Goal: Check status

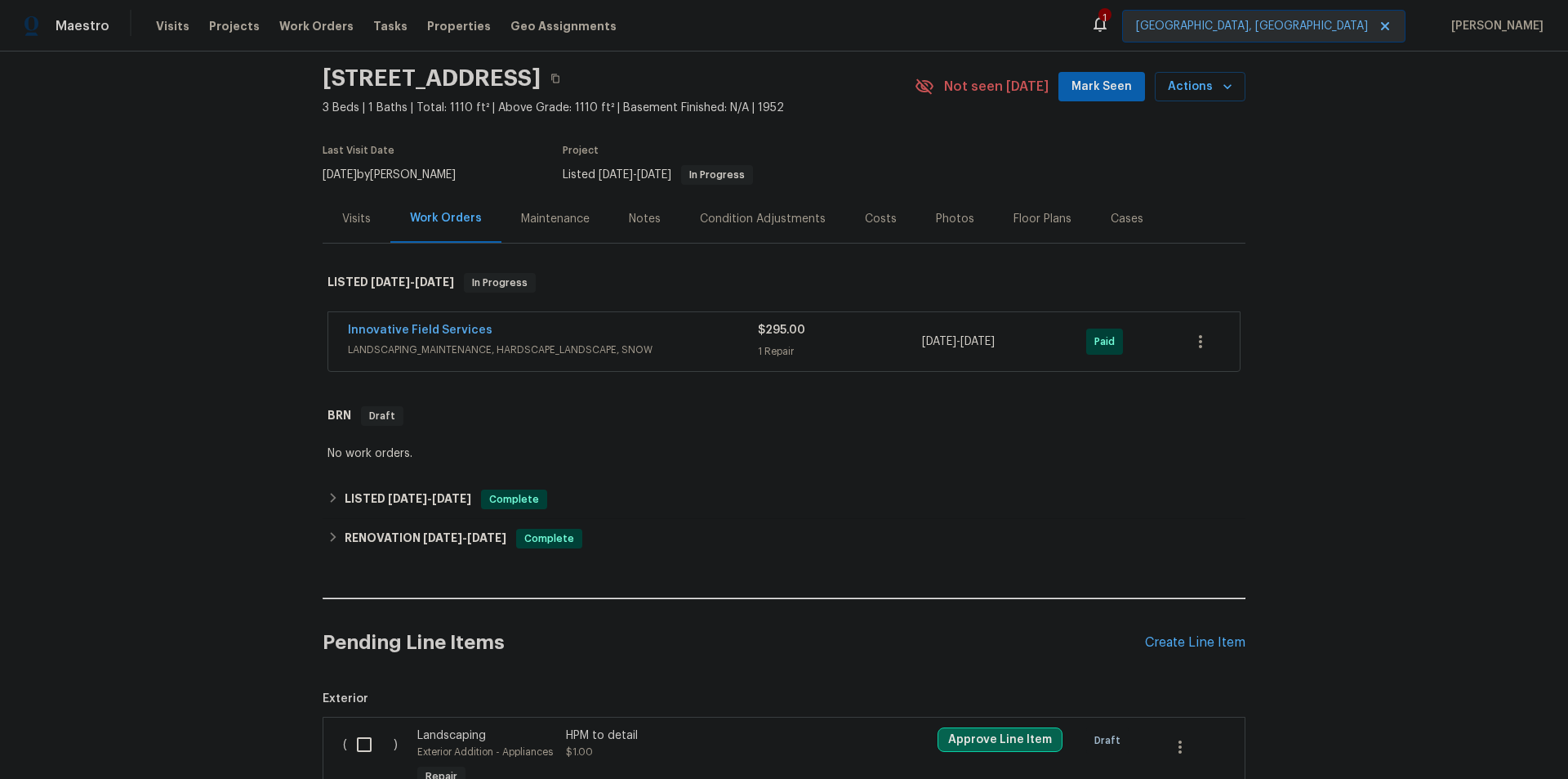
scroll to position [81, 0]
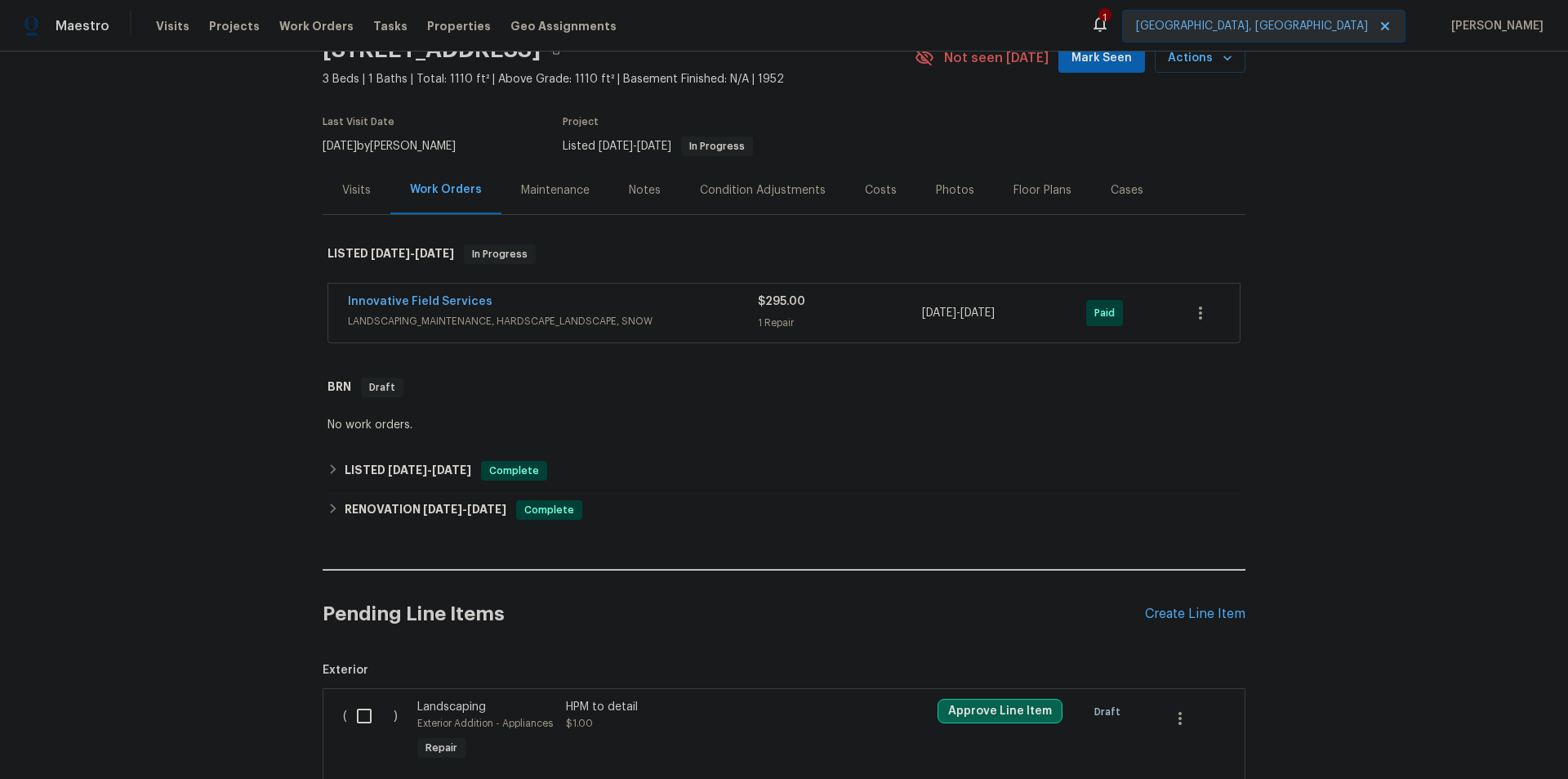
click at [366, 192] on div "Visits" at bounding box center [357, 190] width 68 height 48
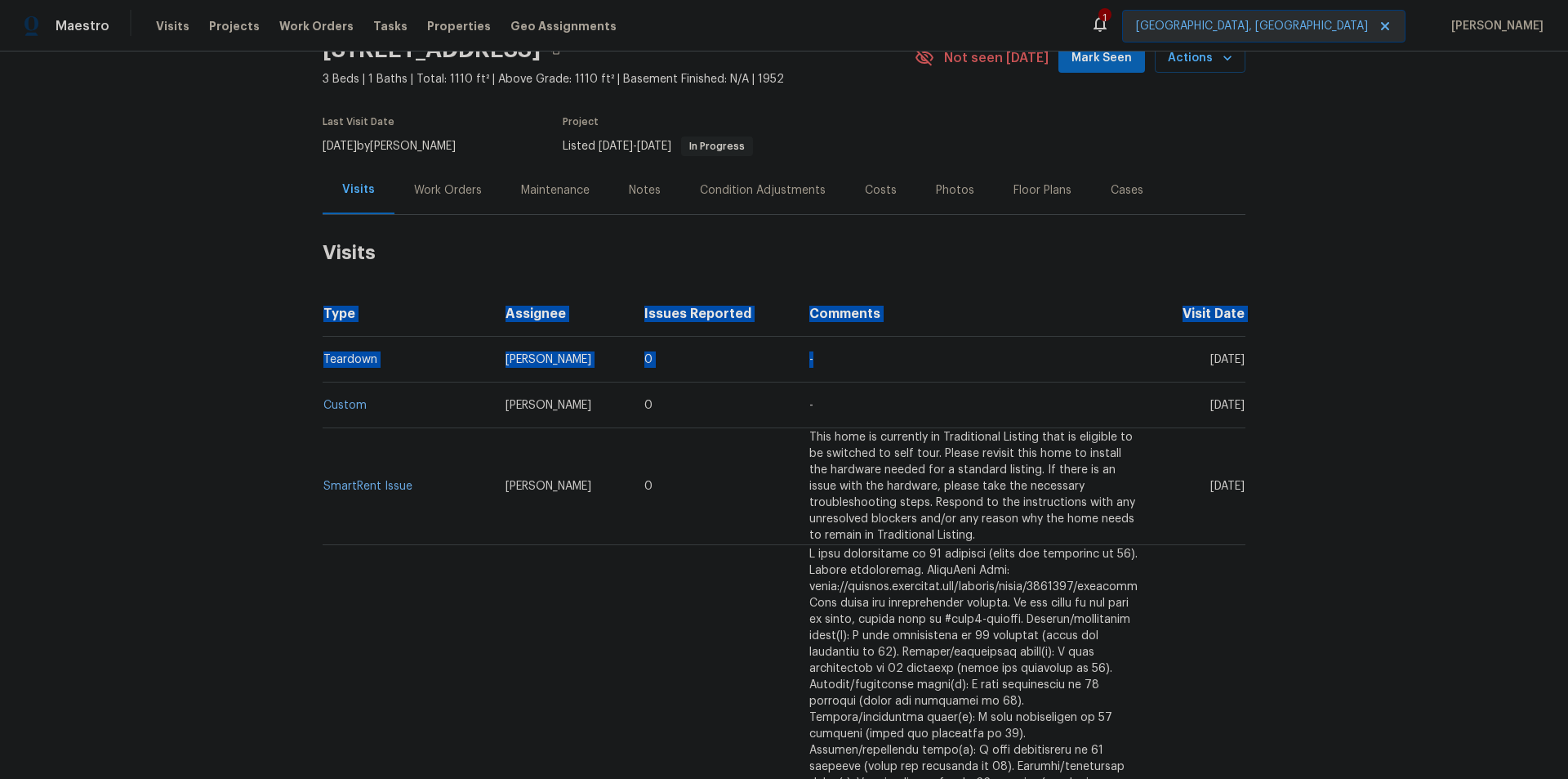
drag, startPoint x: 1248, startPoint y: 358, endPoint x: 1045, endPoint y: 363, distance: 203.1
click at [1045, 363] on div "Back to all projects [STREET_ADDRESS] 3 Beds | 1 Baths | Total: 1110 ft² | Abov…" at bounding box center [784, 415] width 1568 height 727
click at [1045, 363] on td "-" at bounding box center [973, 359] width 354 height 46
drag, startPoint x: 1120, startPoint y: 350, endPoint x: 1250, endPoint y: 353, distance: 130.0
click at [1250, 353] on div "Back to all projects [STREET_ADDRESS] 3 Beds | 1 Baths | Total: 1110 ft² | Abov…" at bounding box center [784, 415] width 1568 height 727
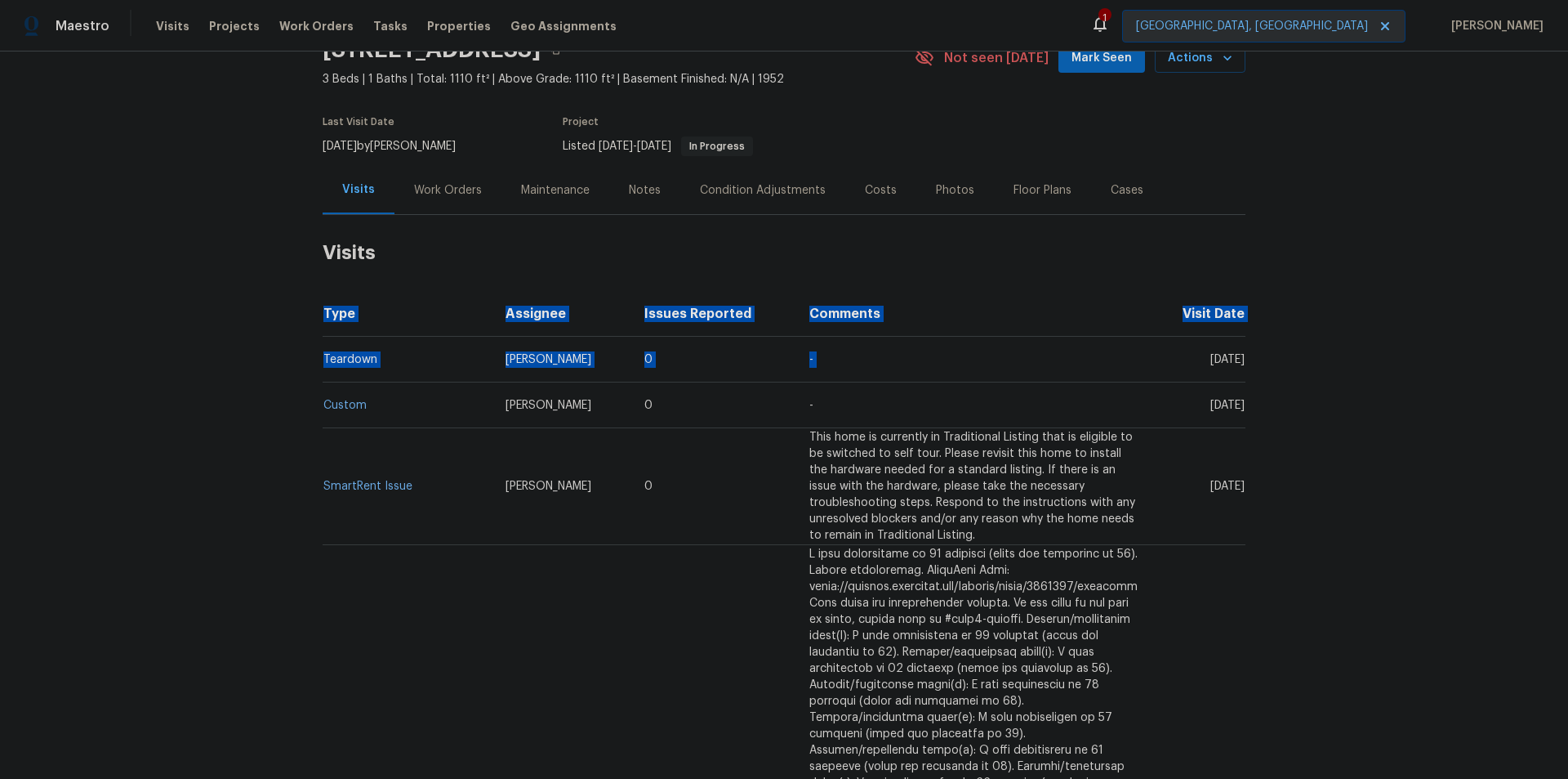
click at [1250, 353] on div "Back to all projects [STREET_ADDRESS] 3 Beds | 1 Baths | Total: 1110 ft² | Abov…" at bounding box center [784, 415] width 1568 height 727
drag, startPoint x: 1248, startPoint y: 357, endPoint x: 1129, endPoint y: 357, distance: 119.0
click at [1129, 357] on div "Back to all projects [STREET_ADDRESS] 3 Beds | 1 Baths | Total: 1110 ft² | Abov…" at bounding box center [784, 415] width 1568 height 727
click at [1151, 355] on td "[DATE]" at bounding box center [1198, 359] width 95 height 46
drag, startPoint x: 1245, startPoint y: 355, endPoint x: 1129, endPoint y: 358, distance: 116.0
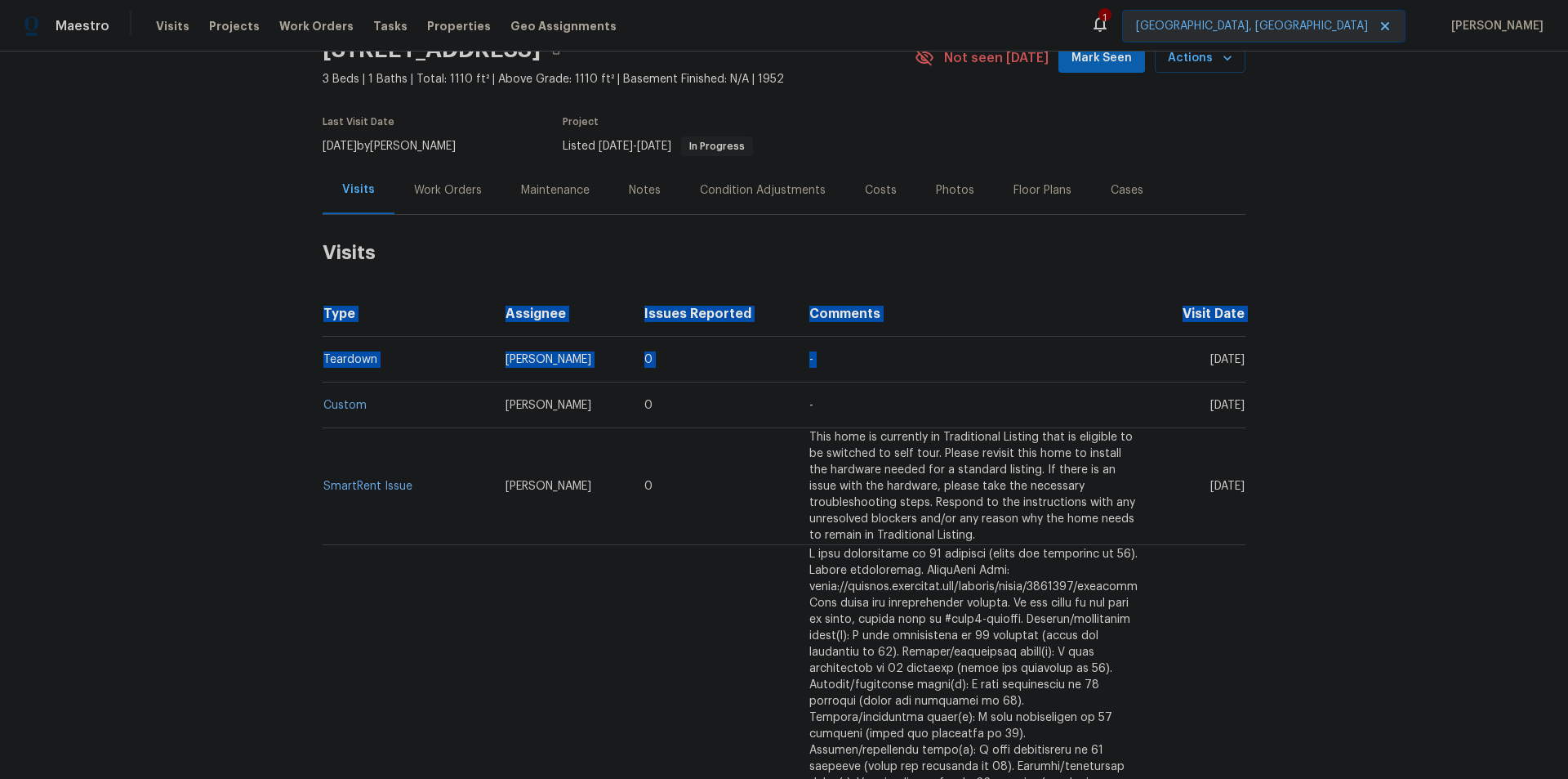
click at [1129, 358] on div "Back to all projects [STREET_ADDRESS] 3 Beds | 1 Baths | Total: 1110 ft² | Abov…" at bounding box center [784, 415] width 1568 height 727
click at [1151, 358] on td "[DATE]" at bounding box center [1198, 359] width 95 height 46
drag, startPoint x: 1135, startPoint y: 354, endPoint x: 1245, endPoint y: 353, distance: 110.0
click at [1245, 353] on div "Back to all projects [STREET_ADDRESS] 3 Beds | 1 Baths | Total: 1110 ft² | Abov…" at bounding box center [784, 415] width 1568 height 727
